Goal: Task Accomplishment & Management: Complete application form

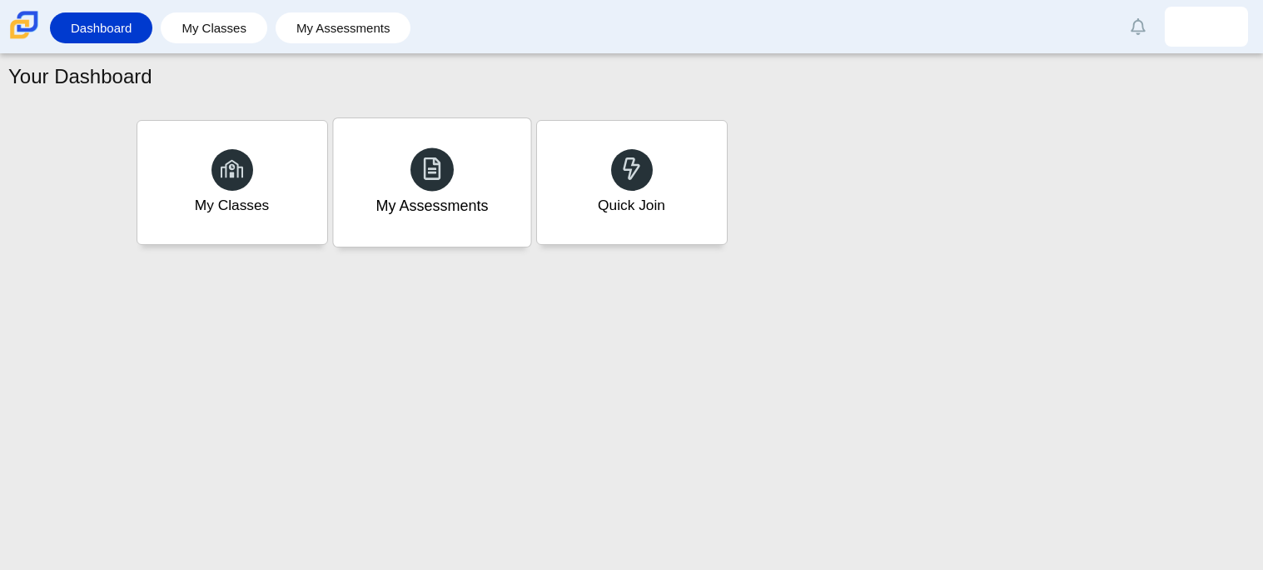
click at [435, 210] on div "My Assessments" at bounding box center [432, 206] width 112 height 22
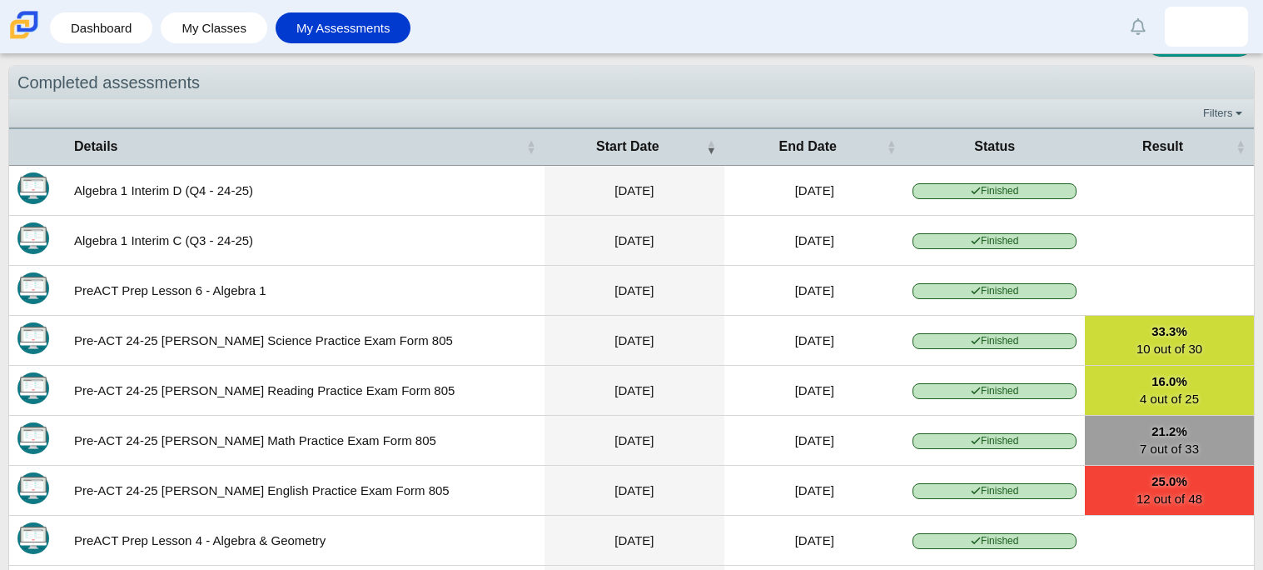
scroll to position [42, 0]
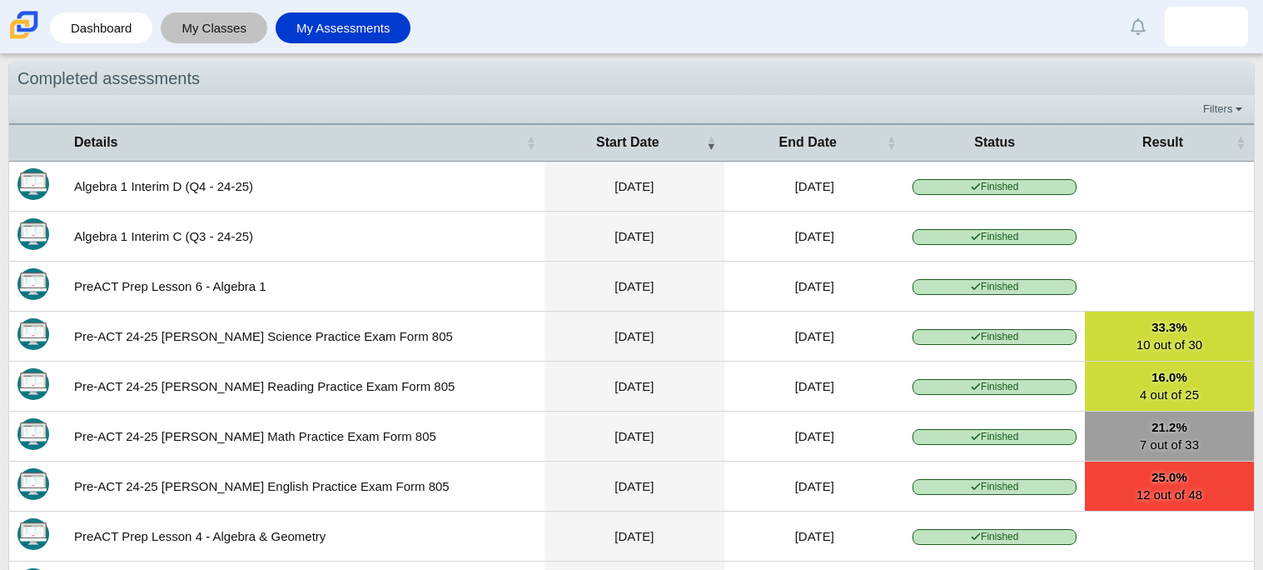
click at [206, 34] on link "My Classes" at bounding box center [214, 27] width 90 height 31
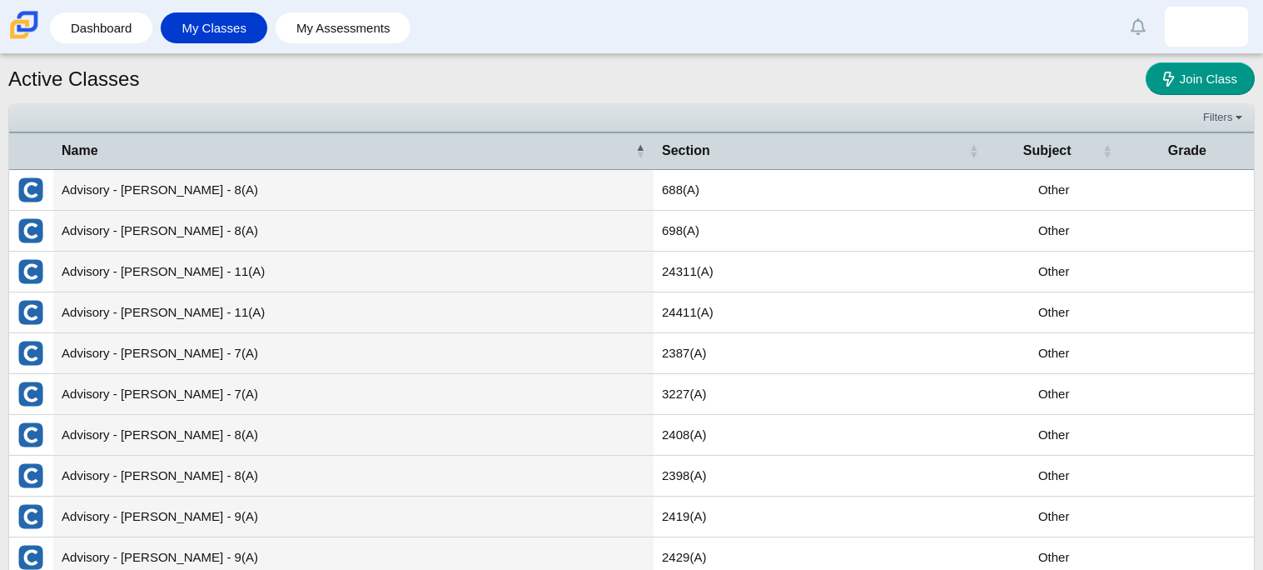
click at [16, 22] on img at bounding box center [24, 24] width 35 height 35
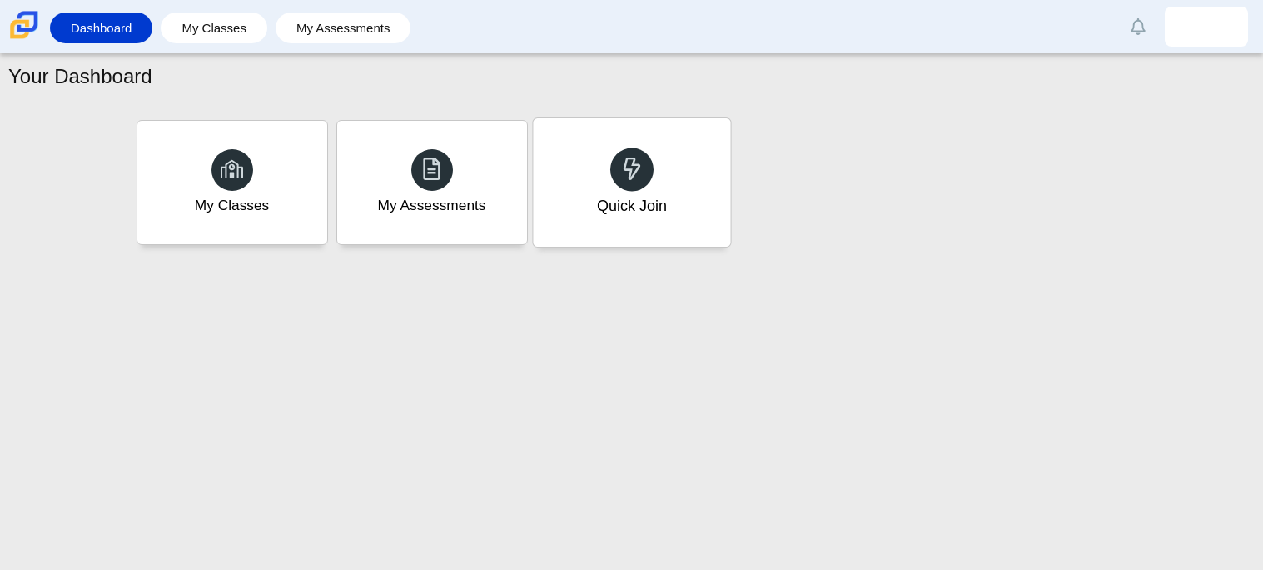
click at [632, 211] on div "Quick Join" at bounding box center [631, 206] width 70 height 22
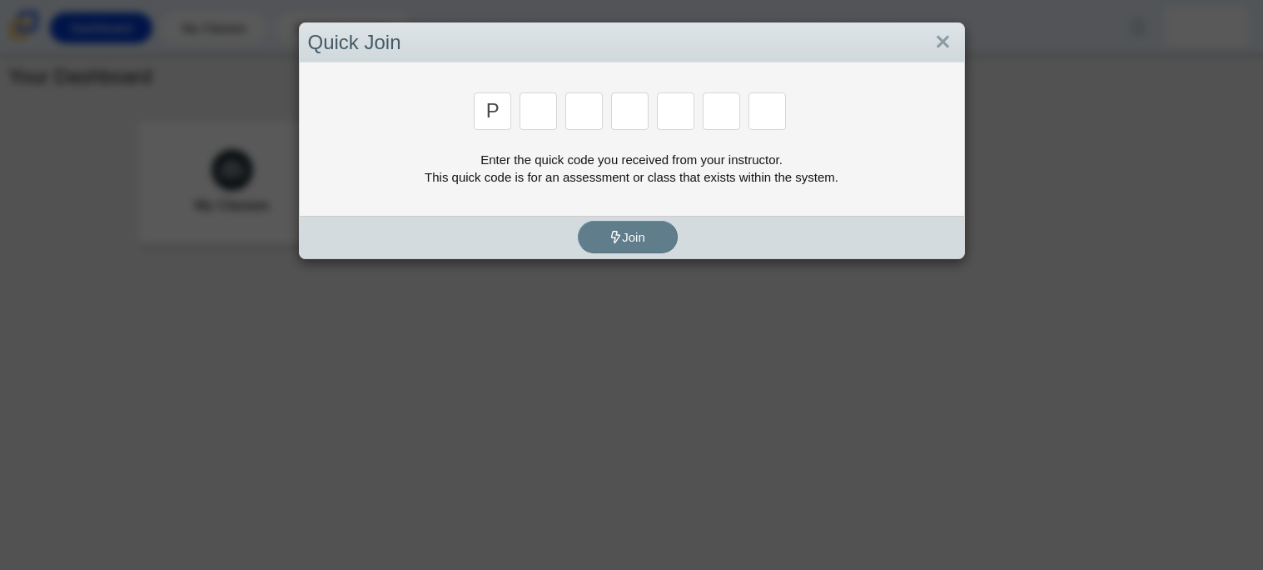
type input "p"
type input "2"
type input "p"
type input "b"
type input "t"
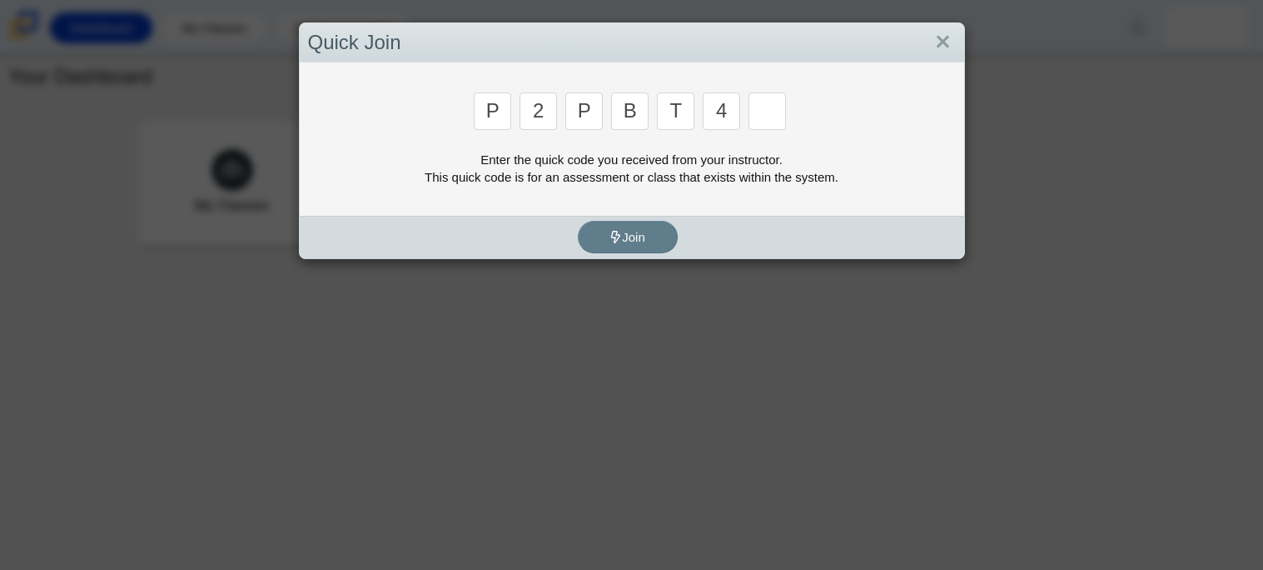
type input "4"
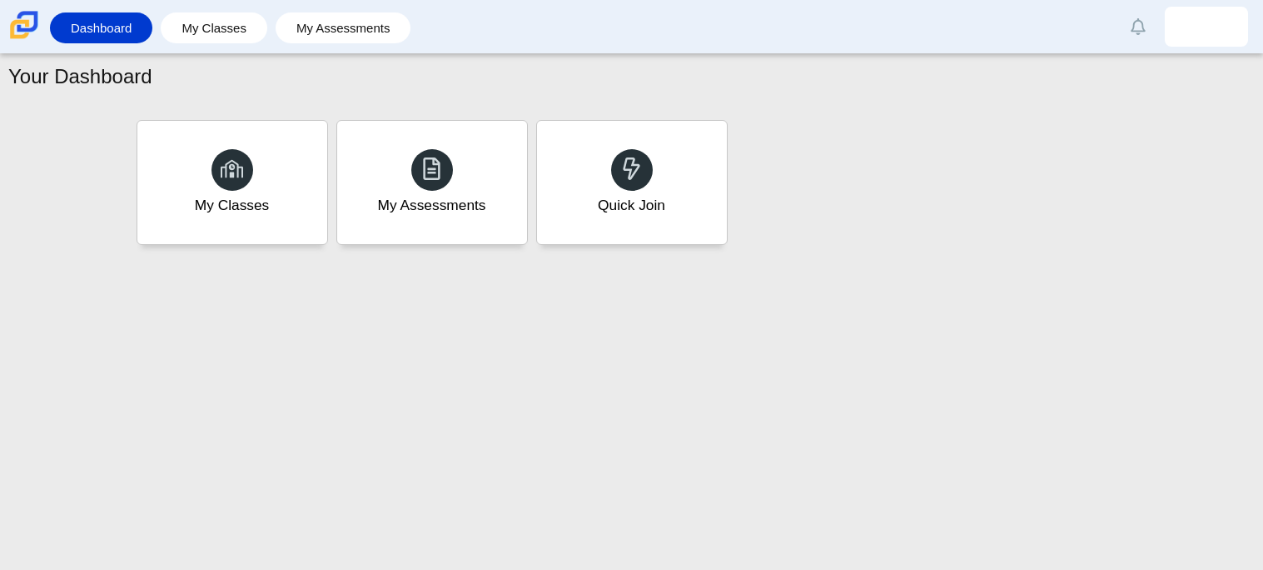
type input "9"
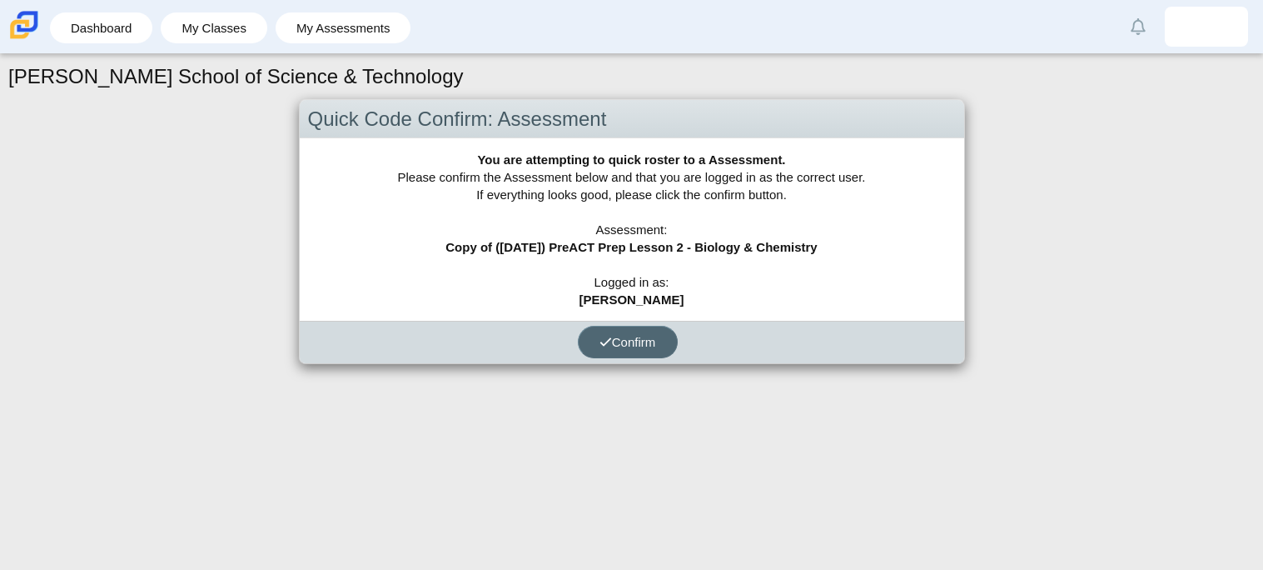
click at [620, 338] on span "Confirm" at bounding box center [628, 342] width 57 height 14
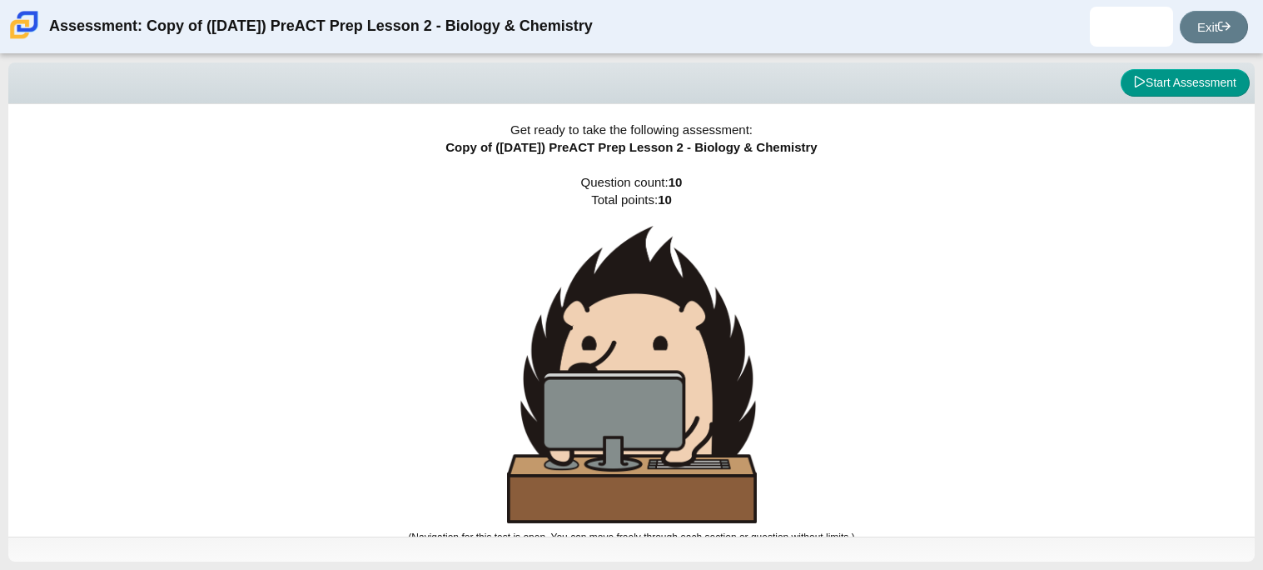
click at [688, 297] on img at bounding box center [632, 374] width 250 height 297
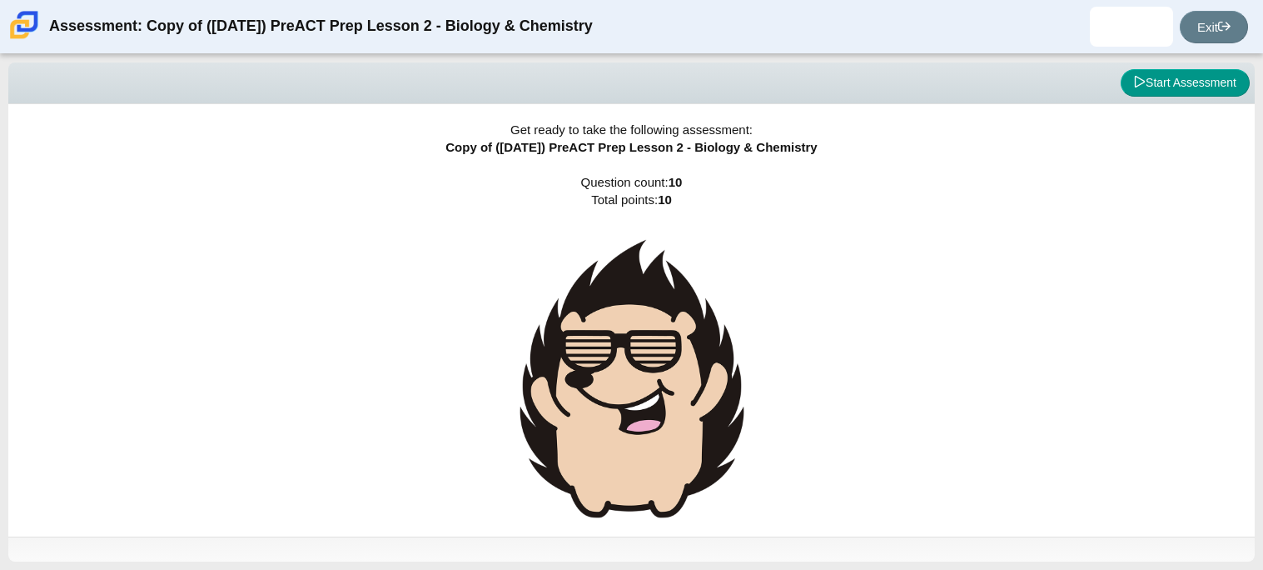
click at [971, 266] on div "Get ready to take the following assessment: Copy of ([DATE]) PreACT Prep Lesson…" at bounding box center [631, 320] width 1247 height 432
click at [1165, 80] on button "Start Assessment" at bounding box center [1185, 83] width 129 height 28
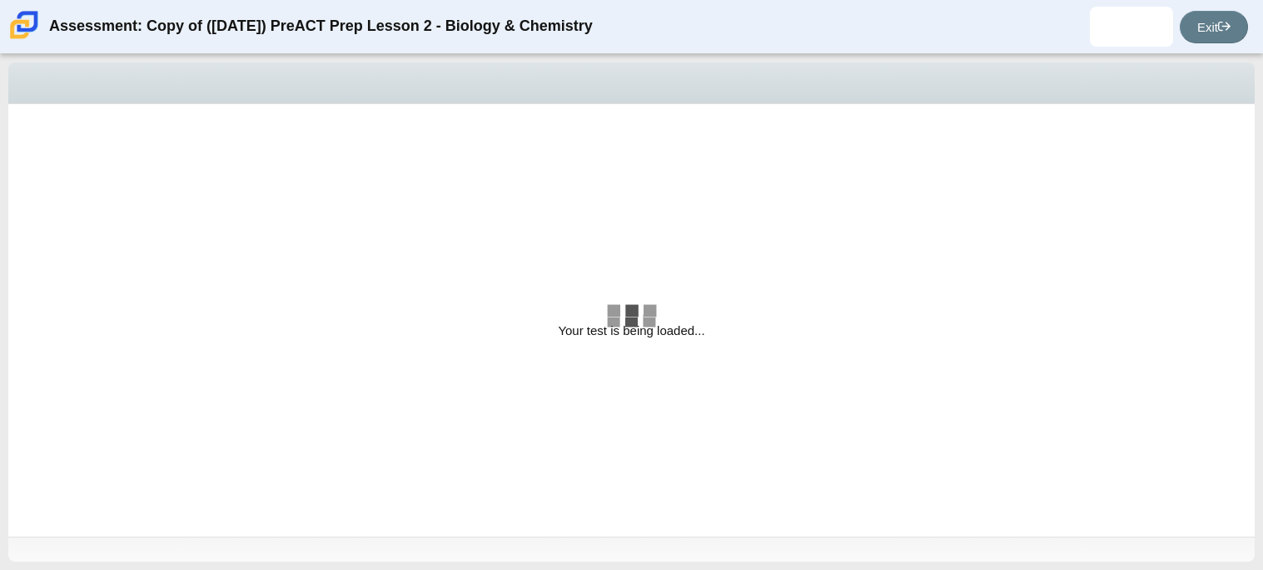
select select "88c27e0d-eae0-4ba9-ac20-9160ce6547ef"
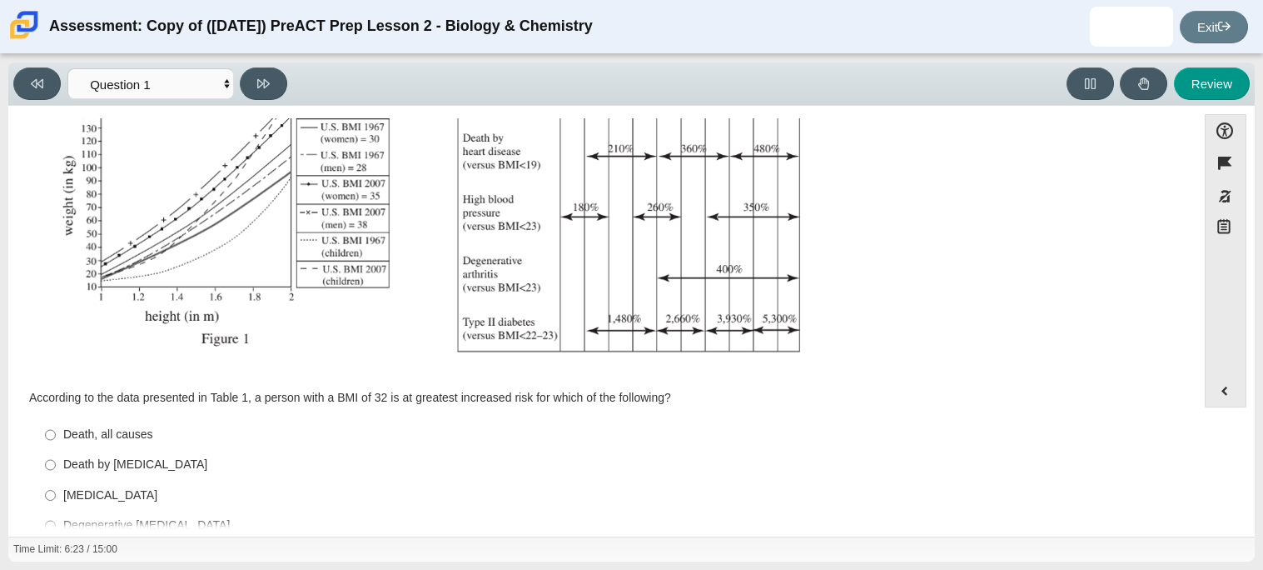
scroll to position [354, 0]
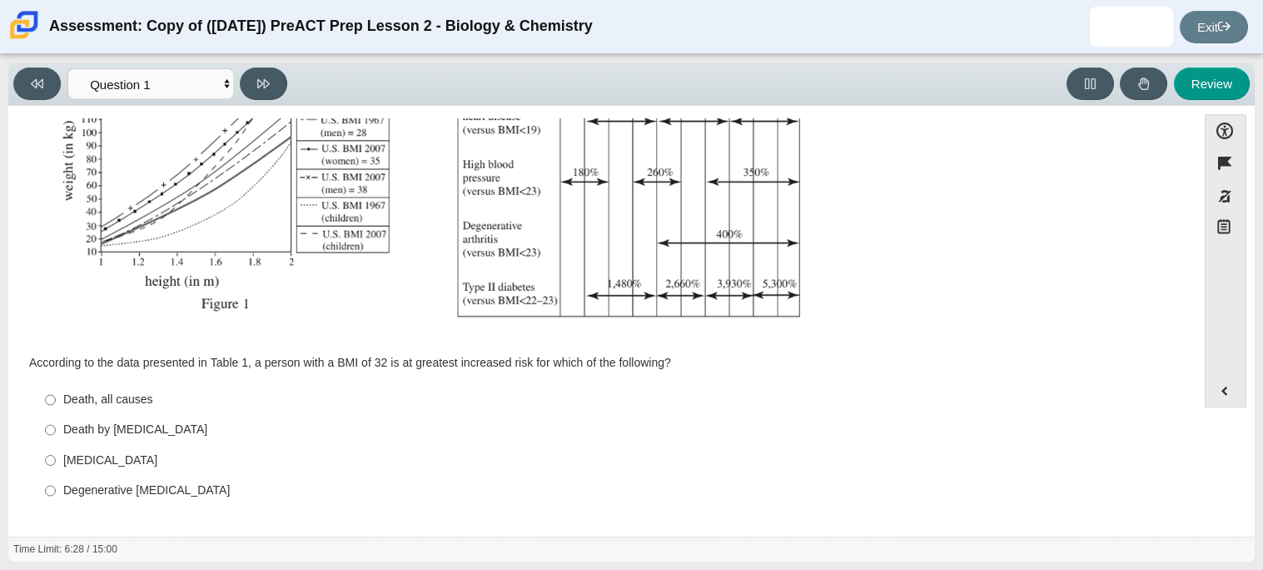
click at [61, 456] on label "Type II diabetes Type II diabetes" at bounding box center [603, 460] width 1141 height 30
click at [56, 456] on input "Type II diabetes Type II diabetes" at bounding box center [50, 460] width 11 height 30
radio input "true"
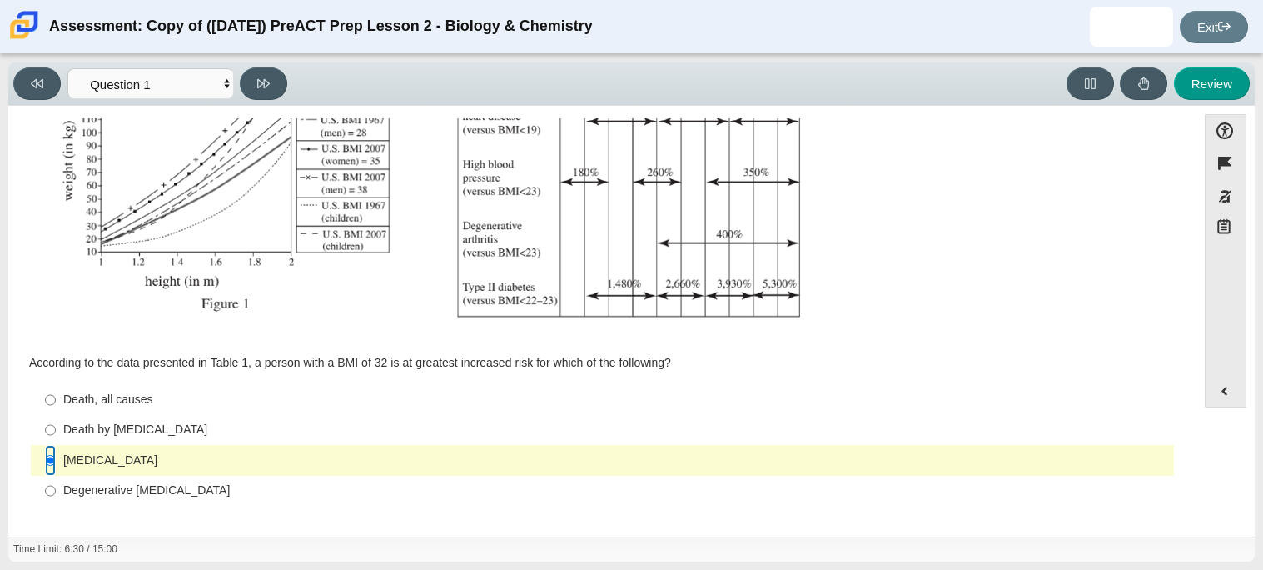
scroll to position [0, 0]
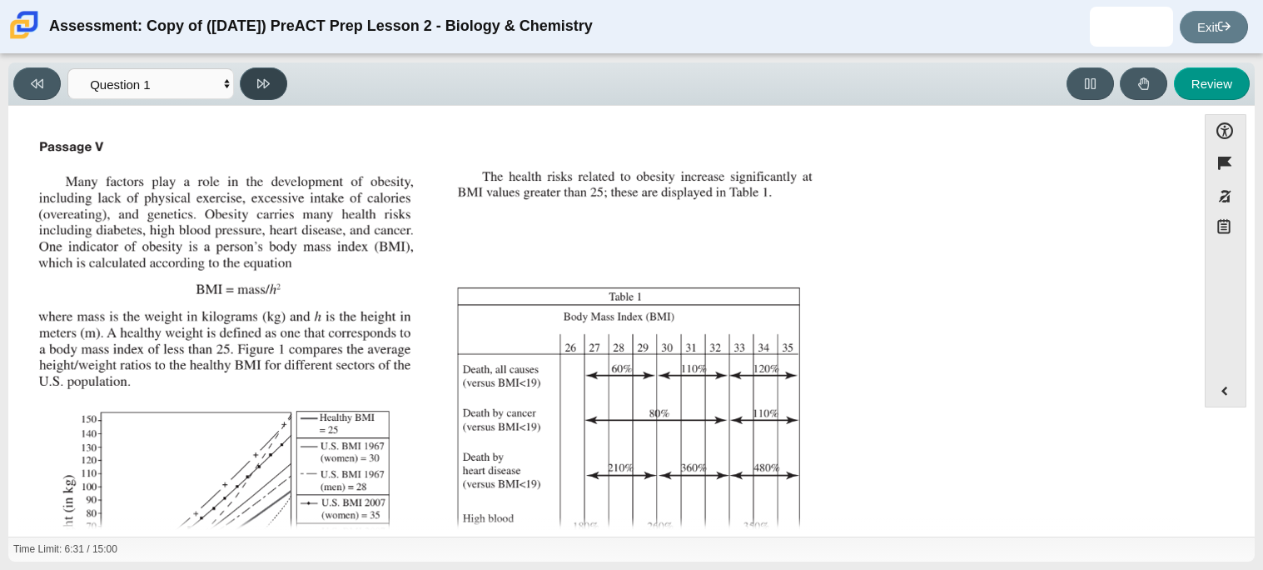
click at [273, 79] on button at bounding box center [263, 83] width 47 height 32
select select "f31ee183-ab53-48c9-9374-3a18949ab500"
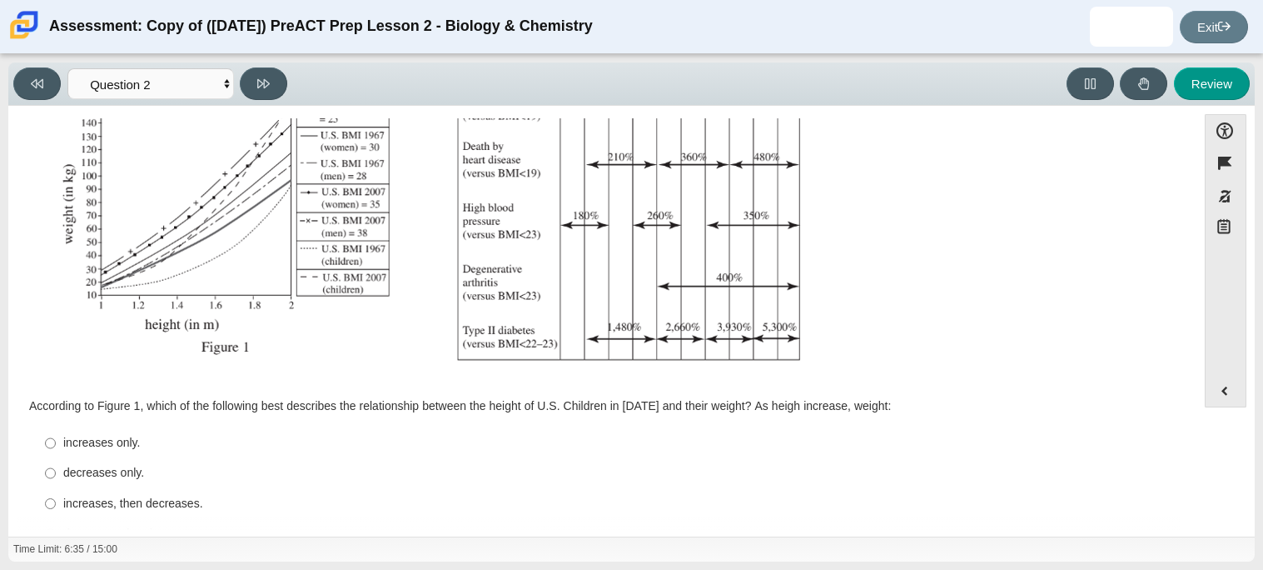
scroll to position [354, 0]
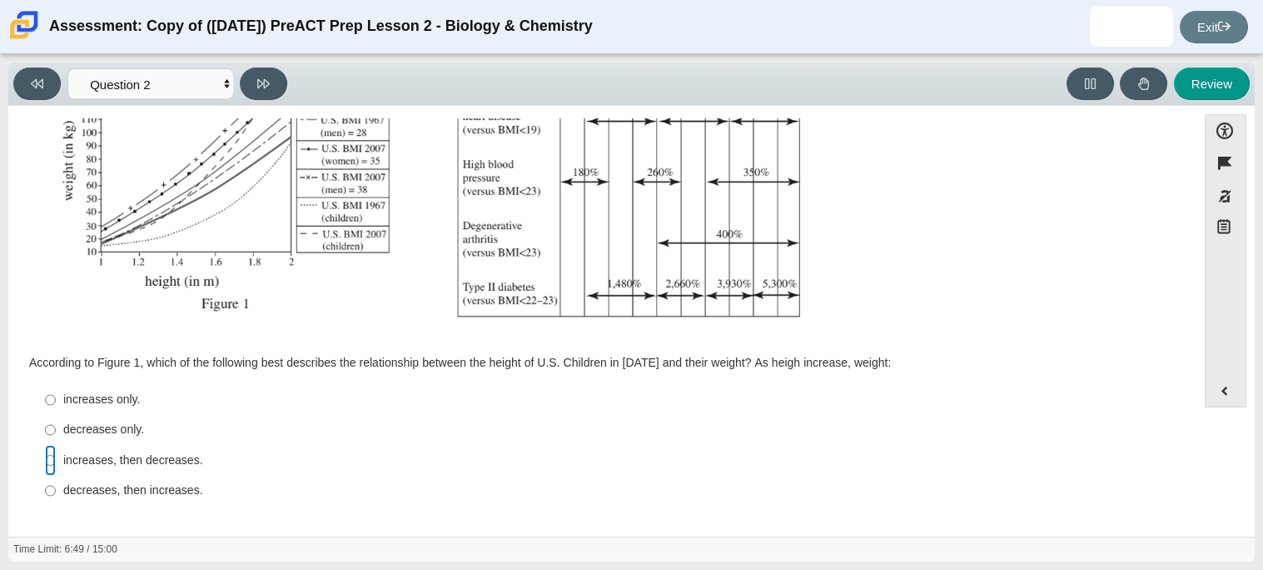
click at [49, 462] on input "increases, then decreases. increases, then decreases." at bounding box center [50, 460] width 11 height 30
radio input "true"
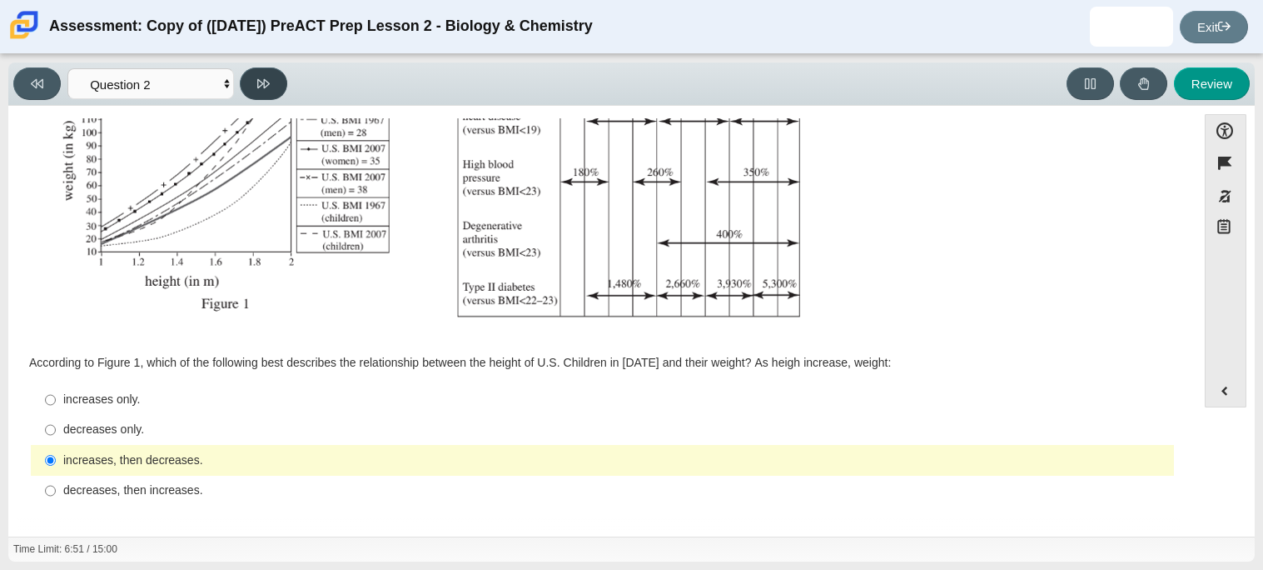
click at [249, 79] on button at bounding box center [263, 83] width 47 height 32
select select "45e82964-709e-4180-9336-970e18221224"
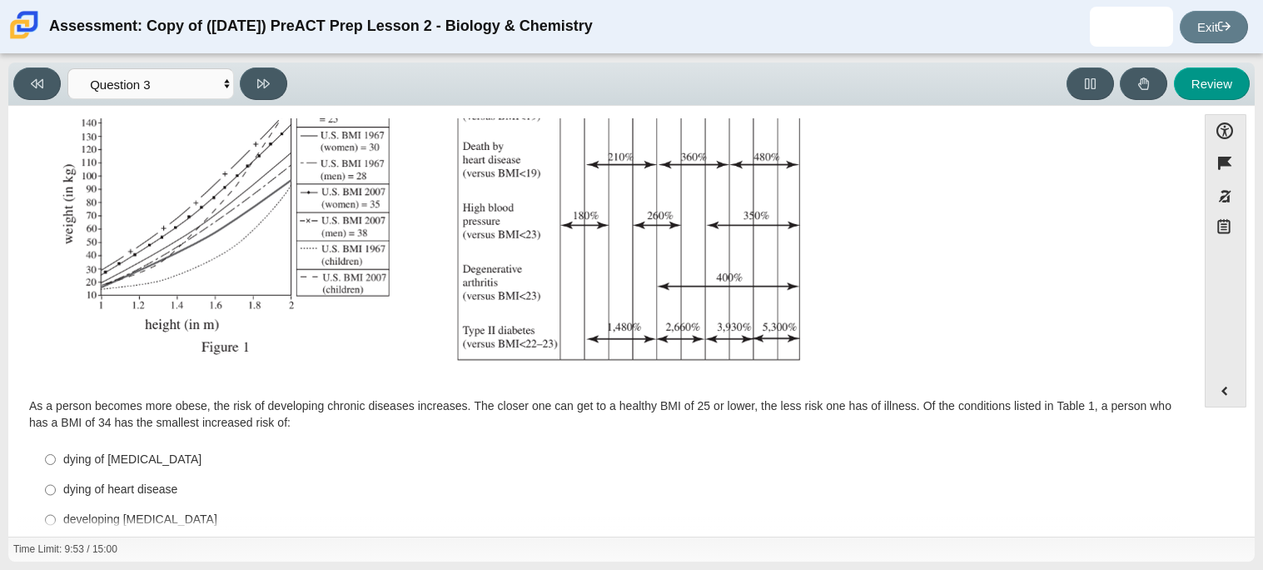
scroll to position [371, 0]
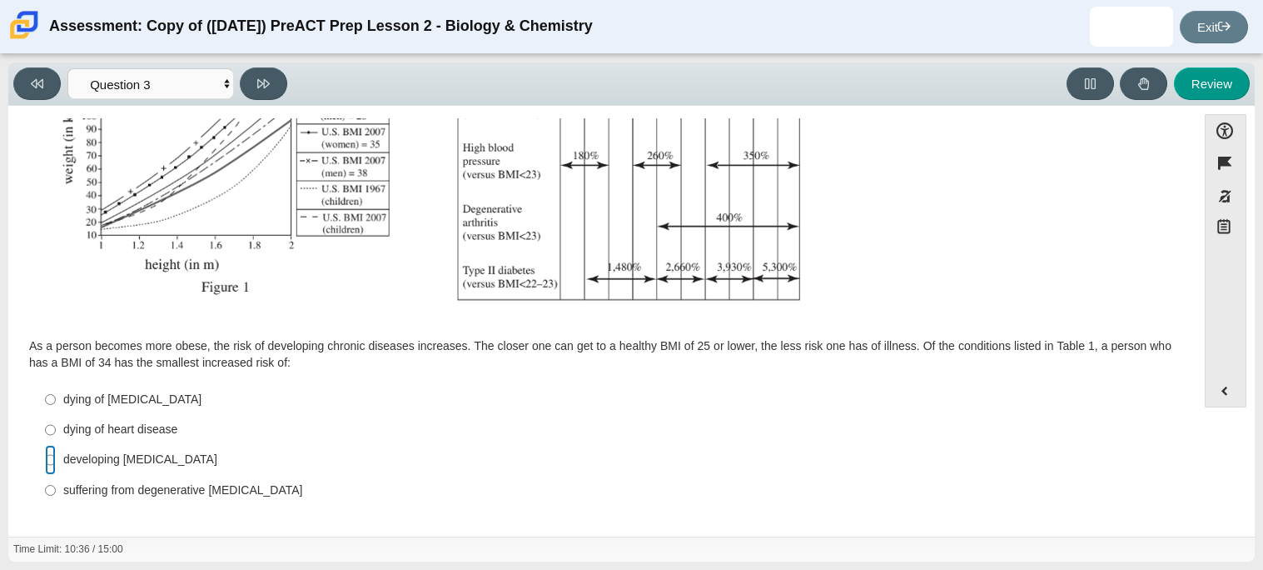
click at [52, 456] on input "developing type II diabetes developing type II diabetes" at bounding box center [50, 460] width 11 height 30
radio input "true"
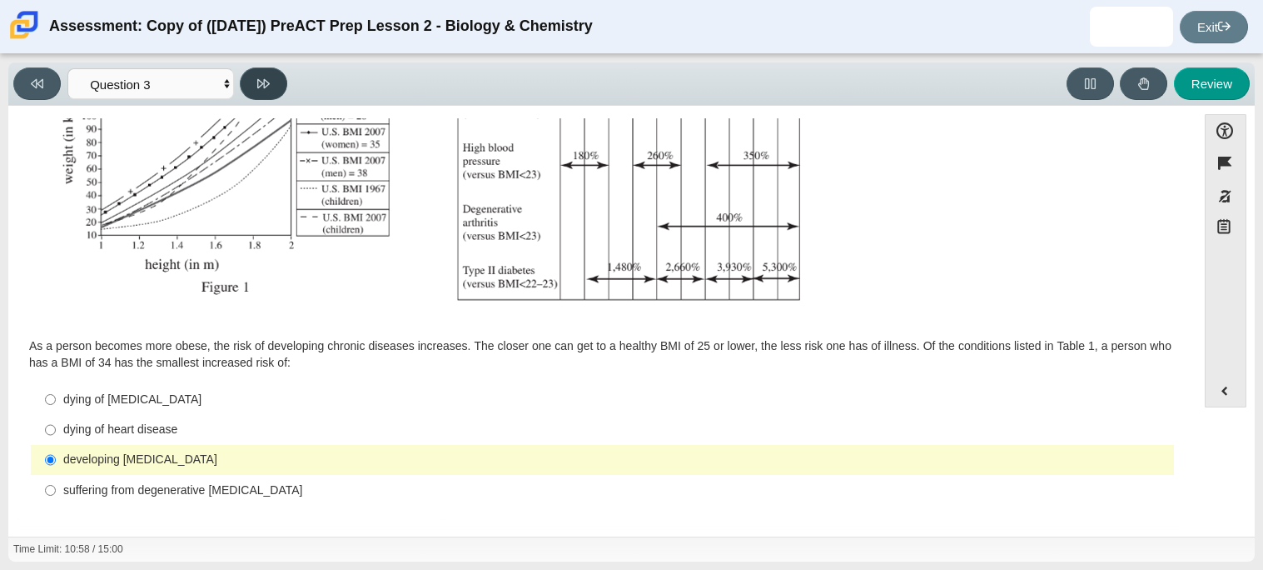
click at [271, 84] on button at bounding box center [263, 83] width 47 height 32
select select "71dcacfe-cf8b-4cdc-be22-b82c8aec5da2"
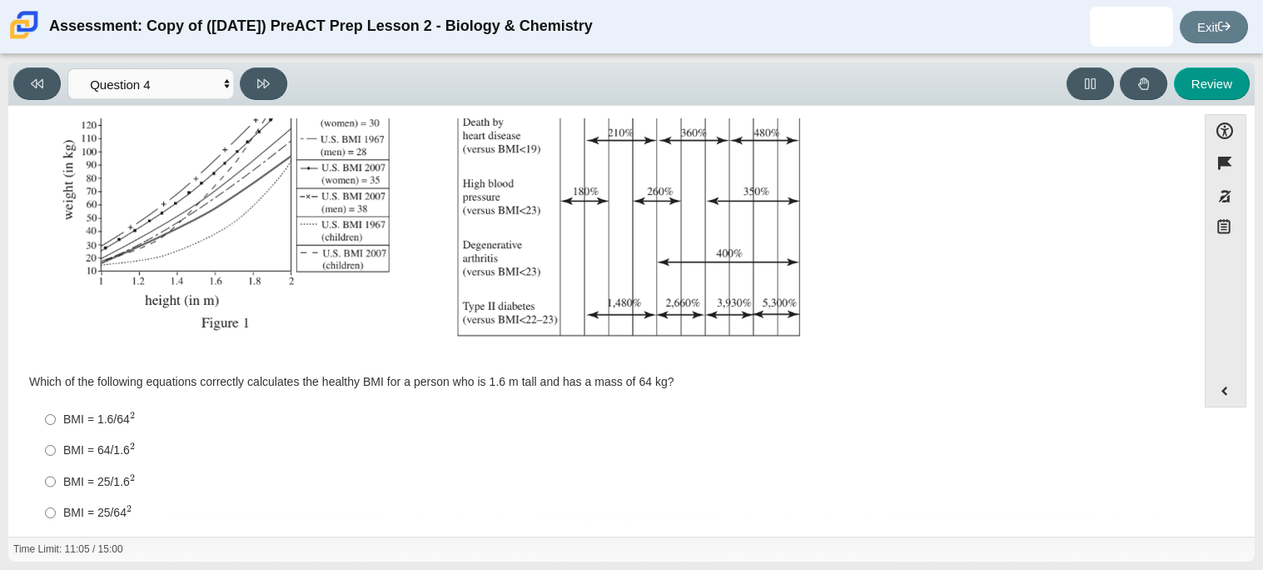
scroll to position [356, 0]
